Goal: Transaction & Acquisition: Download file/media

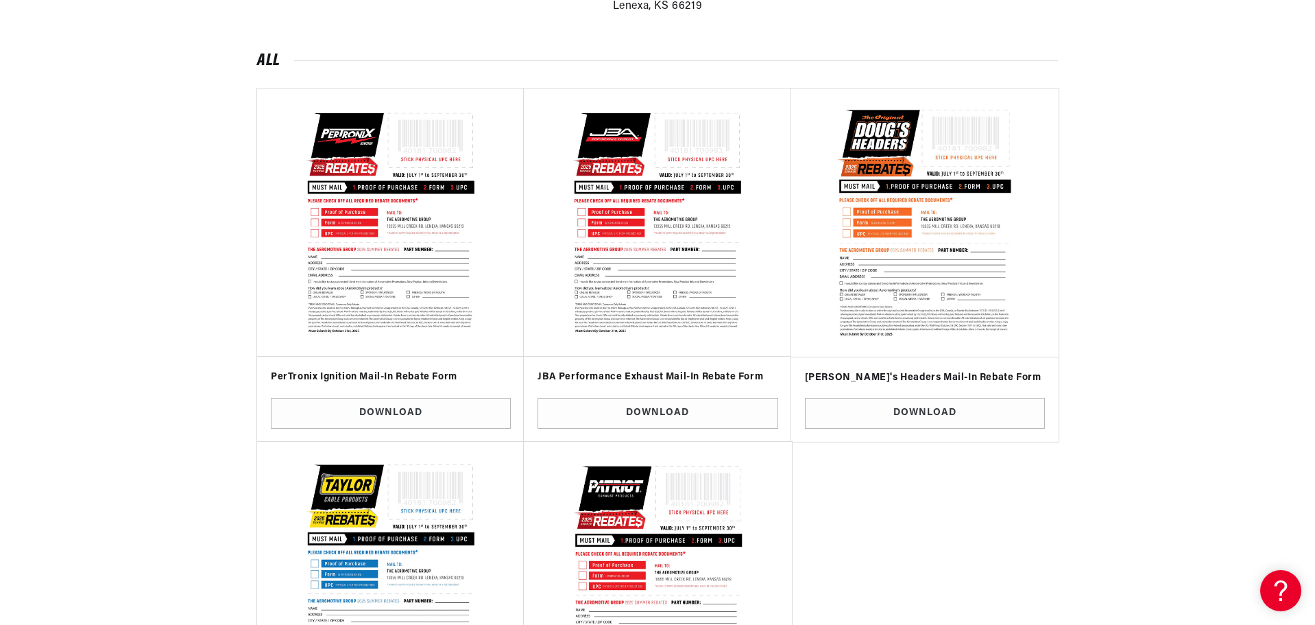
scroll to position [411, 0]
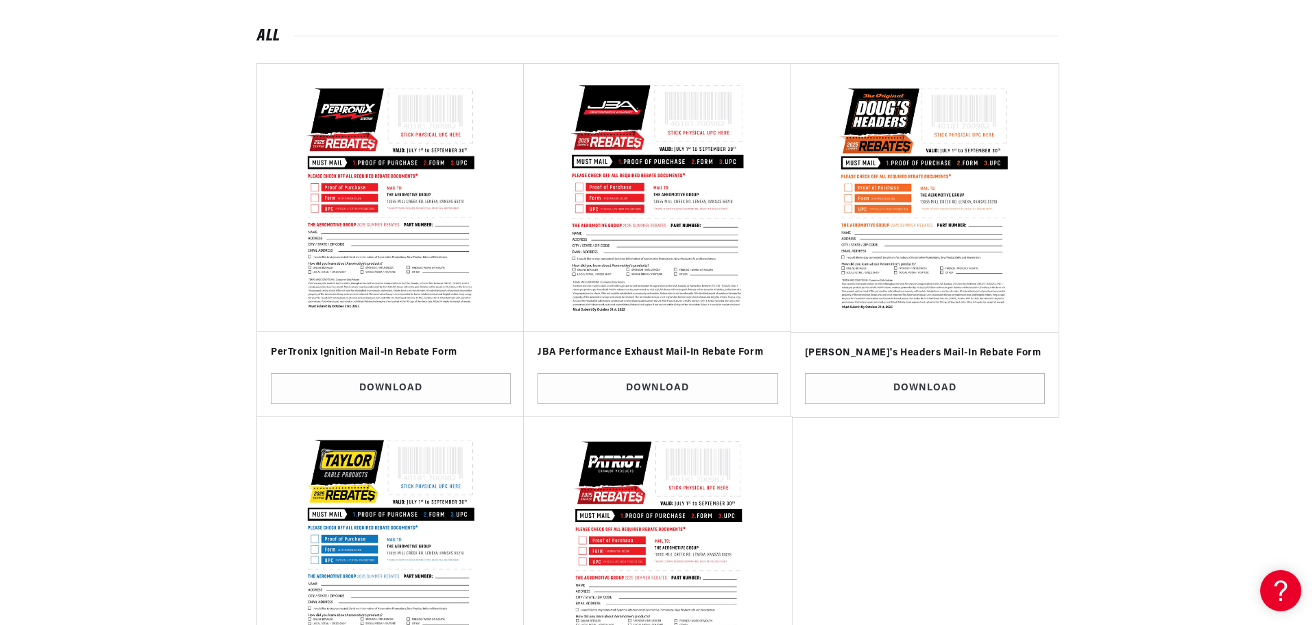
click at [679, 223] on img at bounding box center [658, 198] width 248 height 248
click at [669, 149] on img at bounding box center [658, 198] width 248 height 248
click at [658, 348] on h3 "JBA Performance Exhaust Mail-In Rebate Form" at bounding box center [658, 353] width 240 height 14
click at [652, 236] on img at bounding box center [658, 198] width 248 height 248
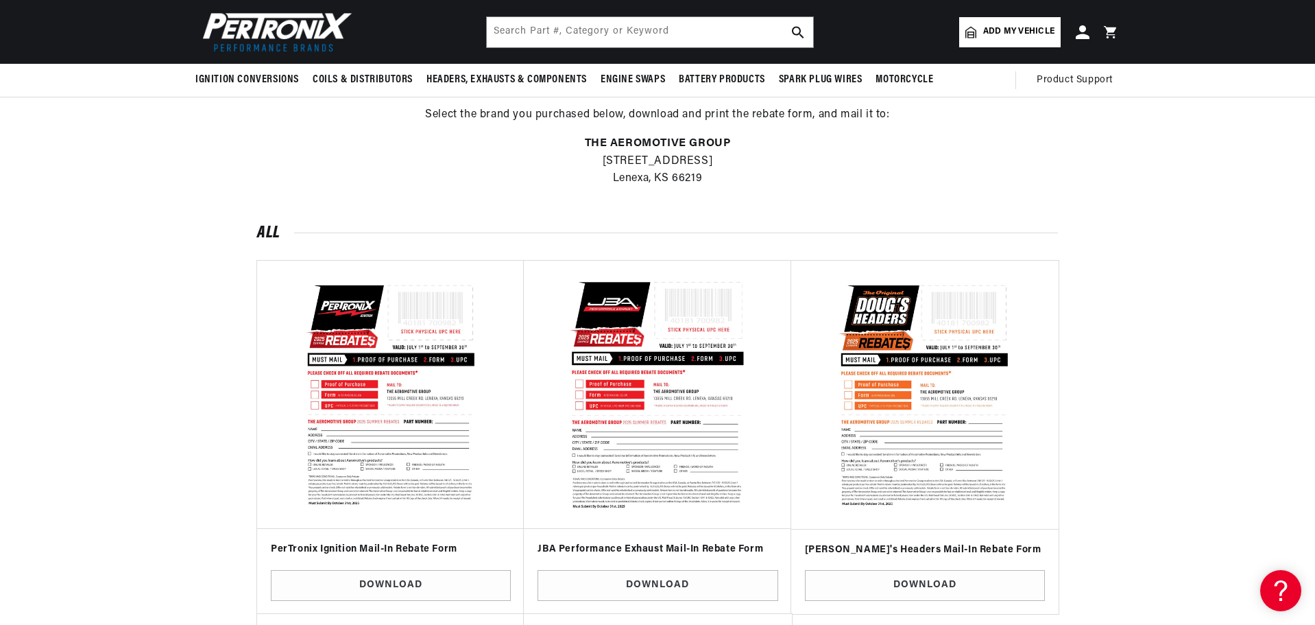
scroll to position [137, 0]
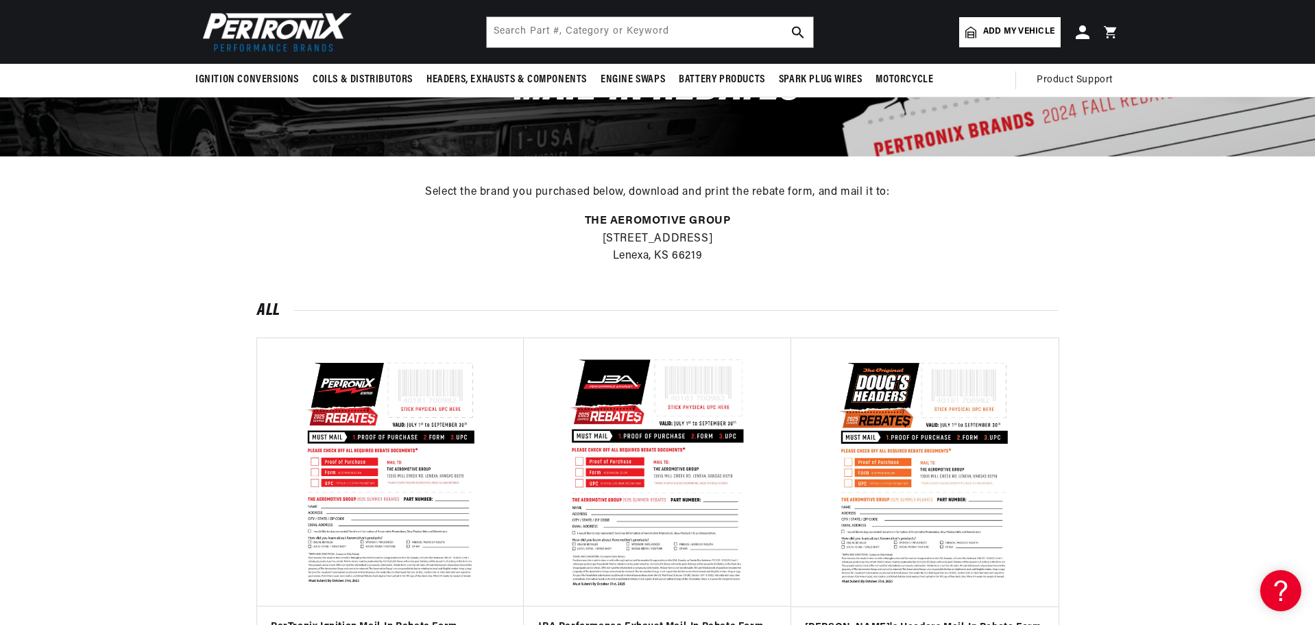
click at [611, 430] on img at bounding box center [658, 472] width 248 height 248
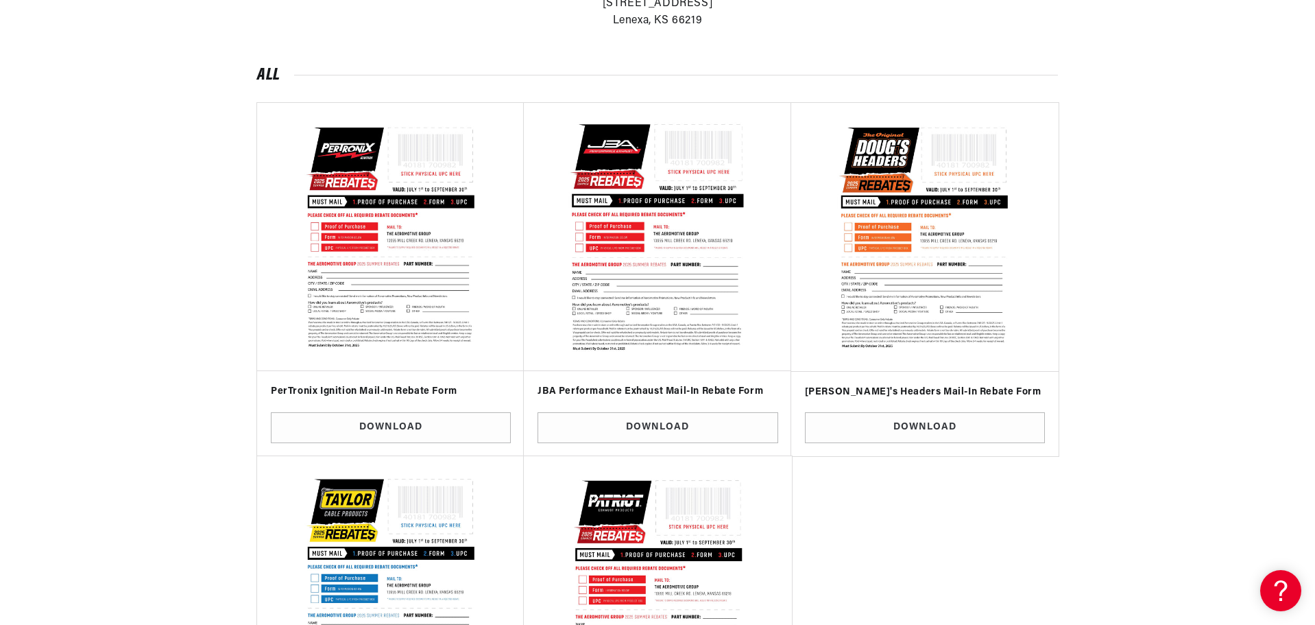
scroll to position [411, 0]
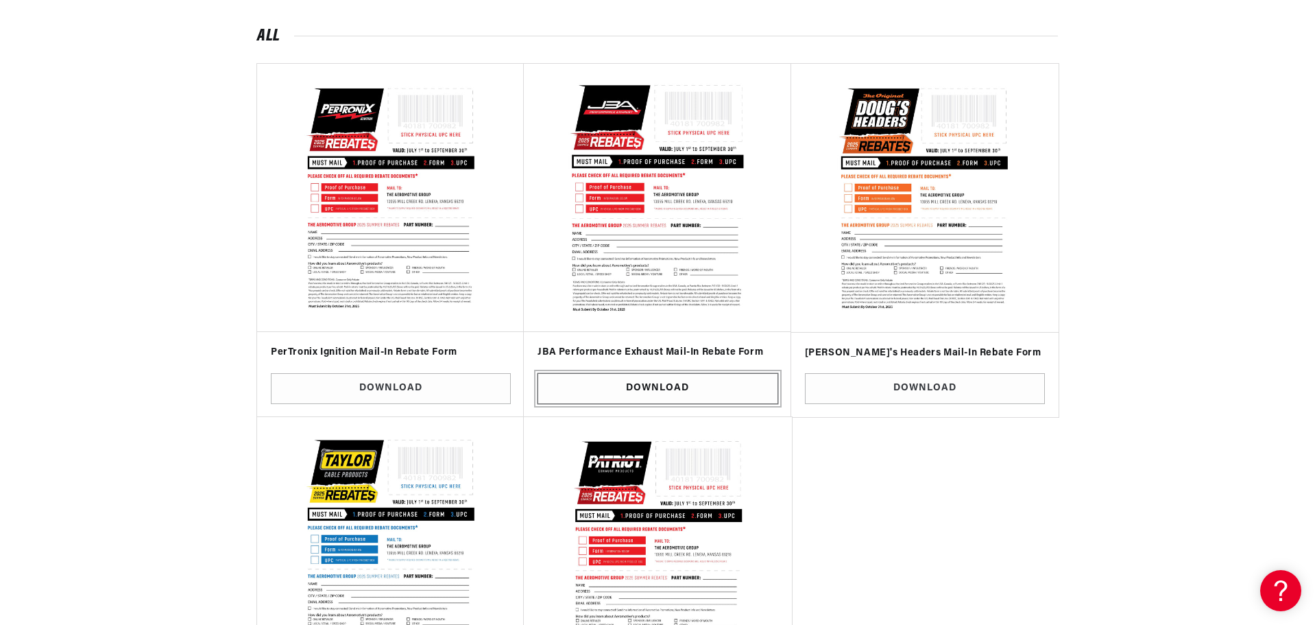
click at [682, 382] on link "Download" at bounding box center [658, 388] width 240 height 31
